Goal: Information Seeking & Learning: Learn about a topic

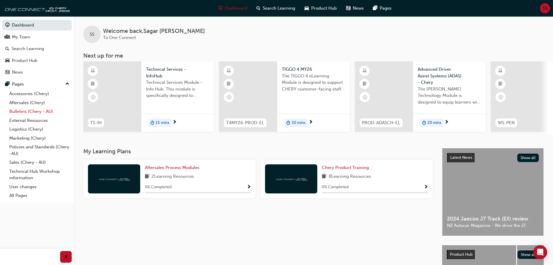
click at [34, 108] on link "Bulletins (Chery - AU)" at bounding box center [39, 111] width 65 height 9
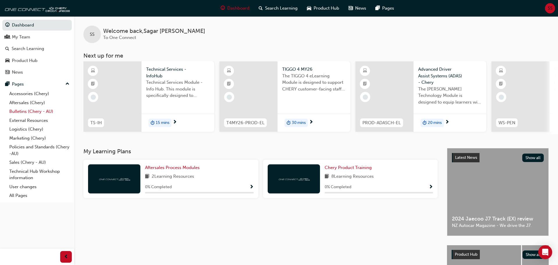
click at [34, 108] on link "Bulletins (Chery - AU)" at bounding box center [39, 111] width 65 height 9
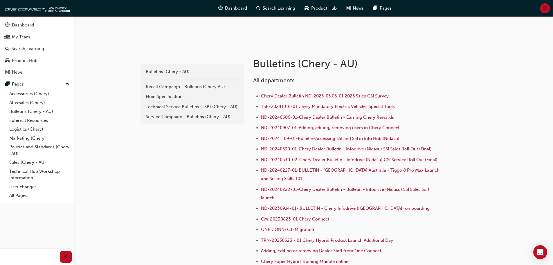
scroll to position [87, 0]
click at [166, 107] on div "Technical Service Bulletins (TSB) (Chery - AU)" at bounding box center [192, 106] width 93 height 7
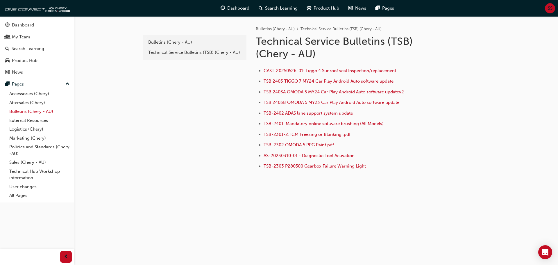
click at [20, 111] on link "Bulletins (Chery - AU)" at bounding box center [39, 111] width 65 height 9
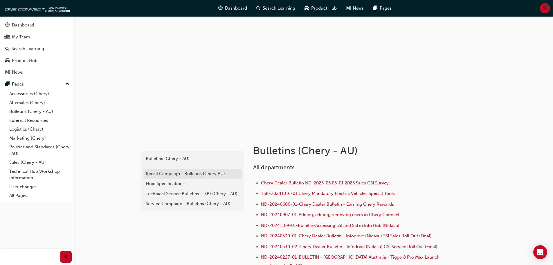
click at [176, 172] on div "Recall Campaign - Bulletins (Chery AU)" at bounding box center [192, 173] width 93 height 7
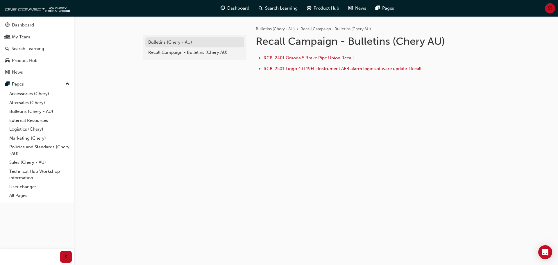
click at [161, 40] on div "Bulletins (Chery - AU)" at bounding box center [194, 42] width 93 height 7
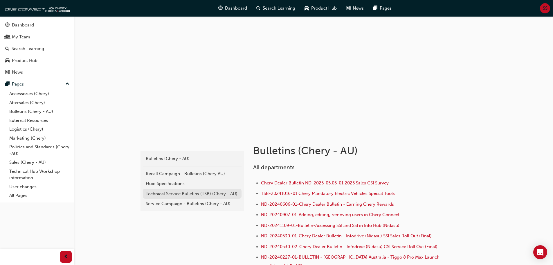
click at [197, 191] on div "Technical Service Bulletins (TSB) (Chery - AU)" at bounding box center [192, 193] width 93 height 7
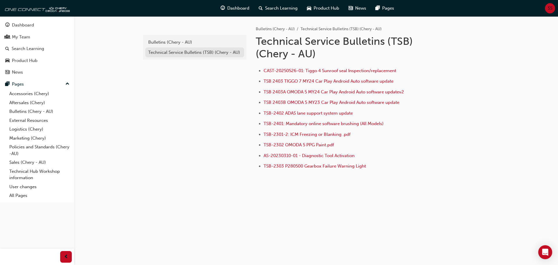
click at [177, 54] on div "Technical Service Bulletins (TSB) (Chery - AU)" at bounding box center [194, 52] width 93 height 7
click at [165, 40] on div "Bulletins (Chery - AU)" at bounding box center [194, 42] width 93 height 7
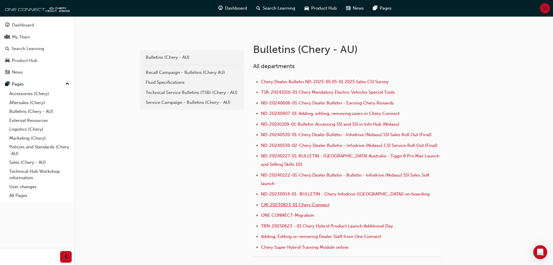
scroll to position [87, 0]
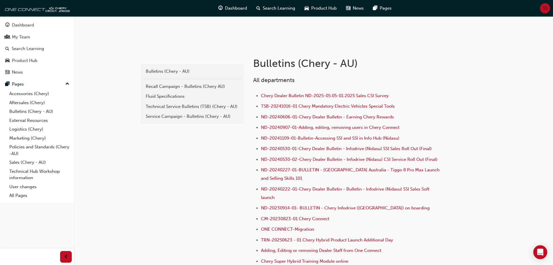
click at [170, 117] on div "Service Campaign - Bulletins (Chery - AU)" at bounding box center [192, 116] width 93 height 7
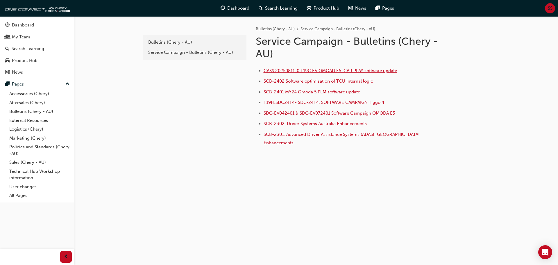
click at [296, 70] on span "CASS 20250811-0 T19C EV OMOAD E5 CAR PLAY software update" at bounding box center [329, 70] width 133 height 5
